Goal: Check status: Check status

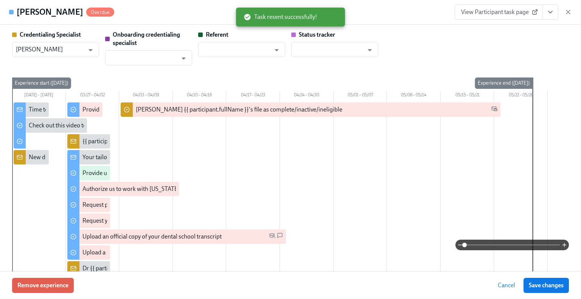
scroll to position [1084, 0]
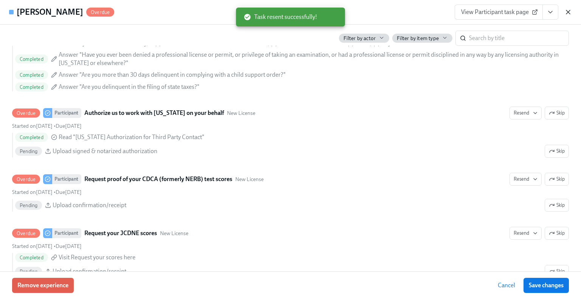
click at [569, 11] on icon "button" at bounding box center [568, 12] width 8 height 8
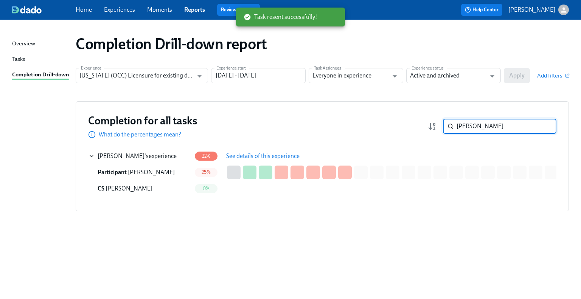
drag, startPoint x: 500, startPoint y: 124, endPoint x: 451, endPoint y: 123, distance: 48.4
click at [452, 123] on div "[PERSON_NAME] ​" at bounding box center [499, 126] width 113 height 15
paste input "[PERSON_NAME]"
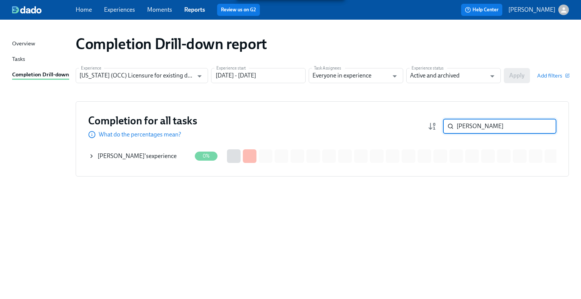
type input "[PERSON_NAME]"
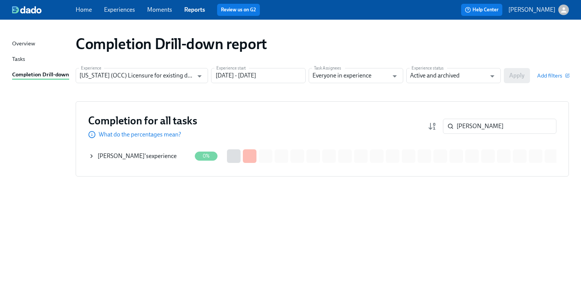
click at [171, 150] on div "[PERSON_NAME] 's experience" at bounding box center [139, 156] width 103 height 15
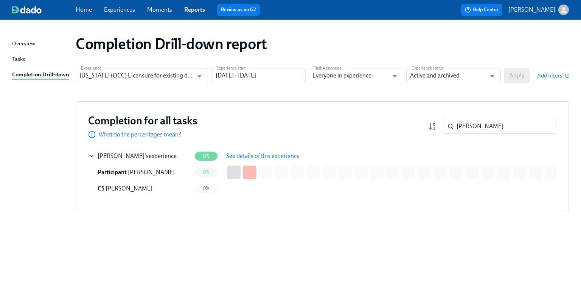
click at [249, 154] on span "See details of this experience" at bounding box center [262, 156] width 73 height 8
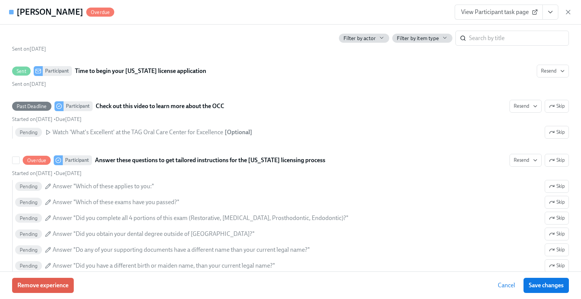
scroll to position [265, 0]
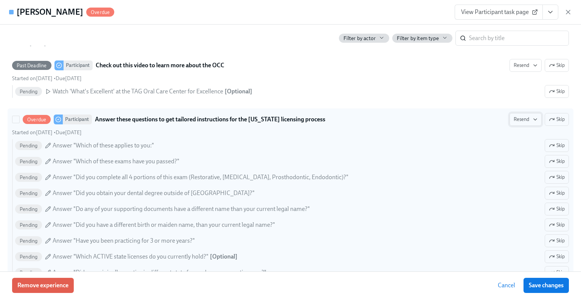
click at [514, 120] on span "Resend" at bounding box center [525, 120] width 24 height 8
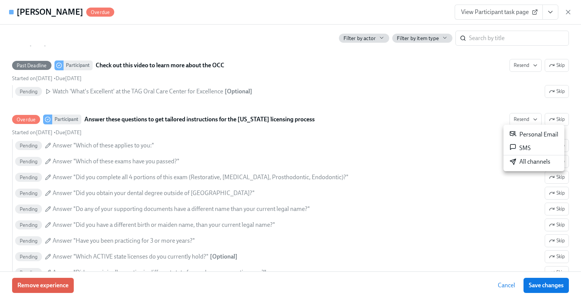
click at [526, 162] on div "All channels" at bounding box center [529, 162] width 41 height 8
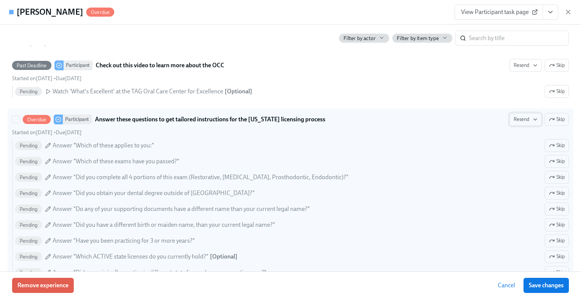
click at [525, 120] on span "Resend" at bounding box center [525, 120] width 24 height 8
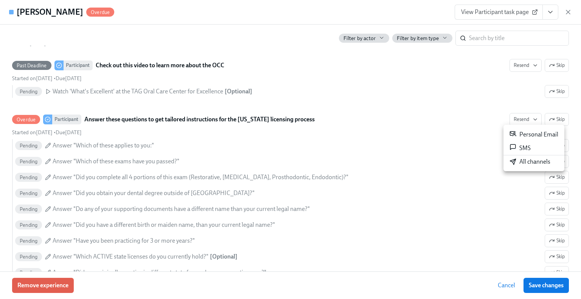
click at [524, 161] on div "All channels" at bounding box center [529, 162] width 41 height 8
click at [566, 11] on icon "button" at bounding box center [568, 12] width 8 height 8
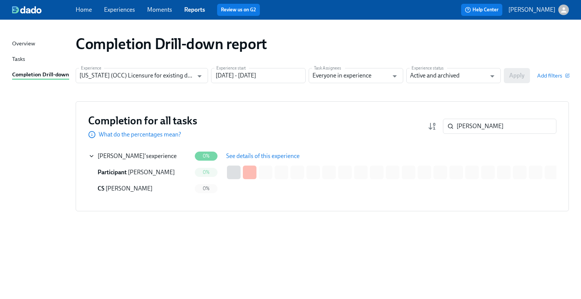
click at [257, 157] on span "See details of this experience" at bounding box center [262, 156] width 73 height 8
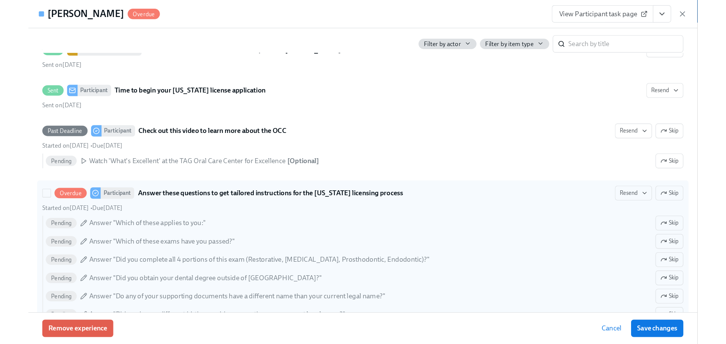
scroll to position [227, 0]
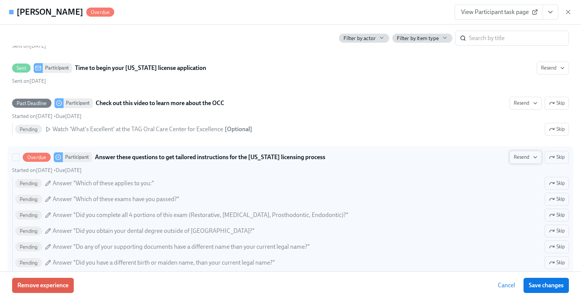
click at [522, 154] on span "Resend" at bounding box center [525, 157] width 24 height 8
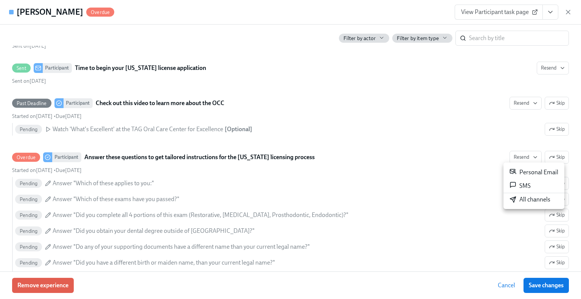
click at [519, 200] on div "All channels" at bounding box center [529, 199] width 41 height 8
